Goal: Check status: Check status

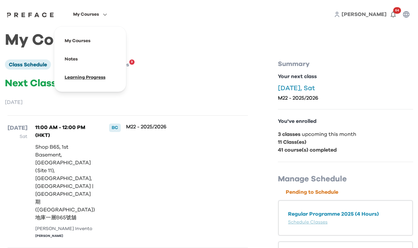
click at [78, 77] on span at bounding box center [90, 77] width 61 height 18
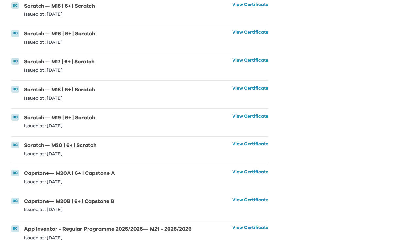
scroll to position [624, 0]
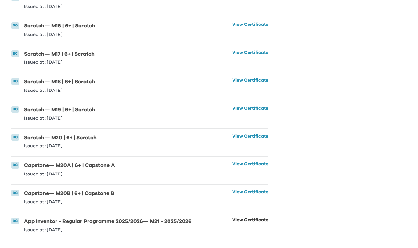
click at [233, 218] on link "View Certificate" at bounding box center [250, 225] width 36 height 14
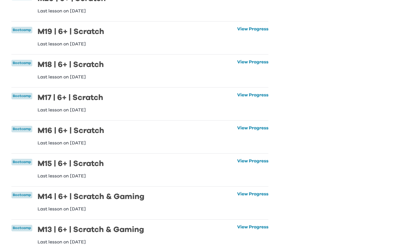
scroll to position [169, 0]
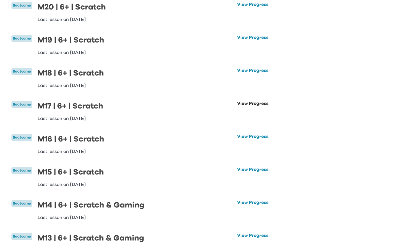
click at [254, 104] on link "View Progress" at bounding box center [252, 111] width 31 height 20
